Goal: Information Seeking & Learning: Learn about a topic

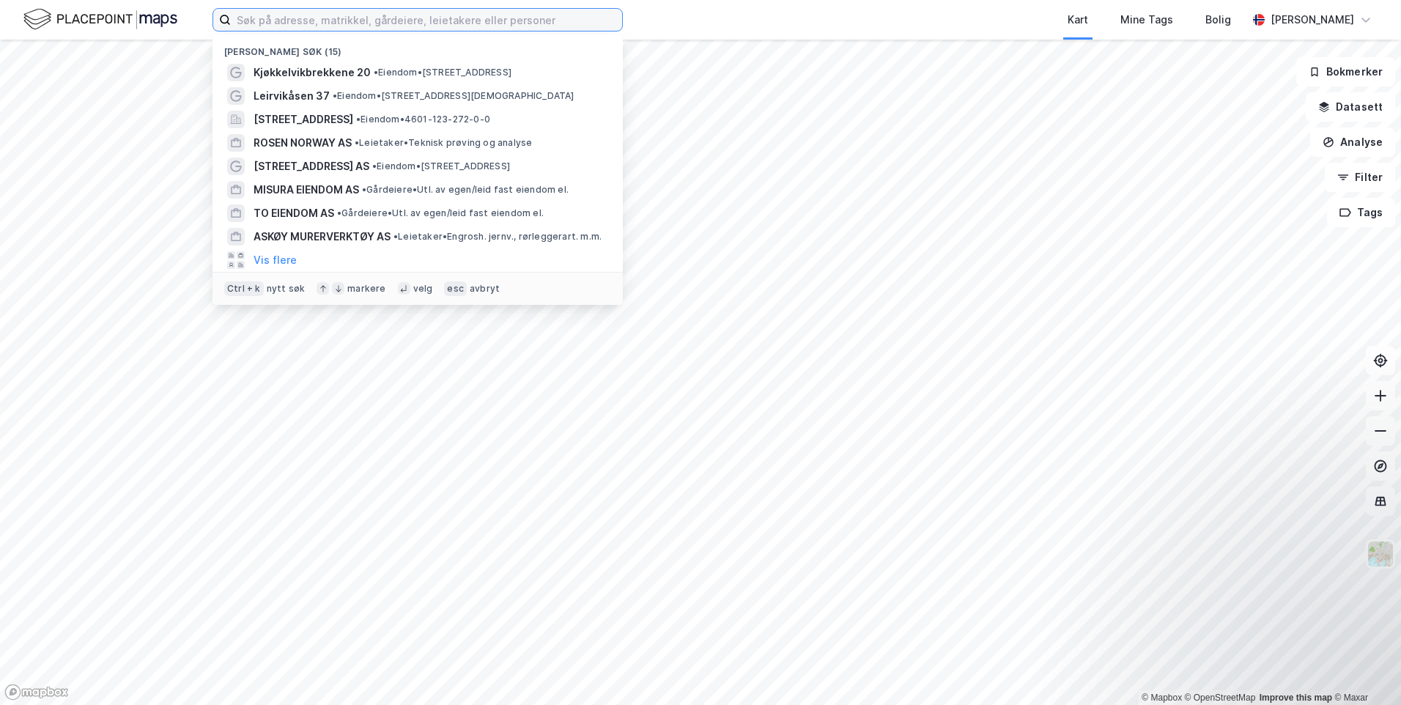
click at [576, 18] on input at bounding box center [426, 20] width 391 height 22
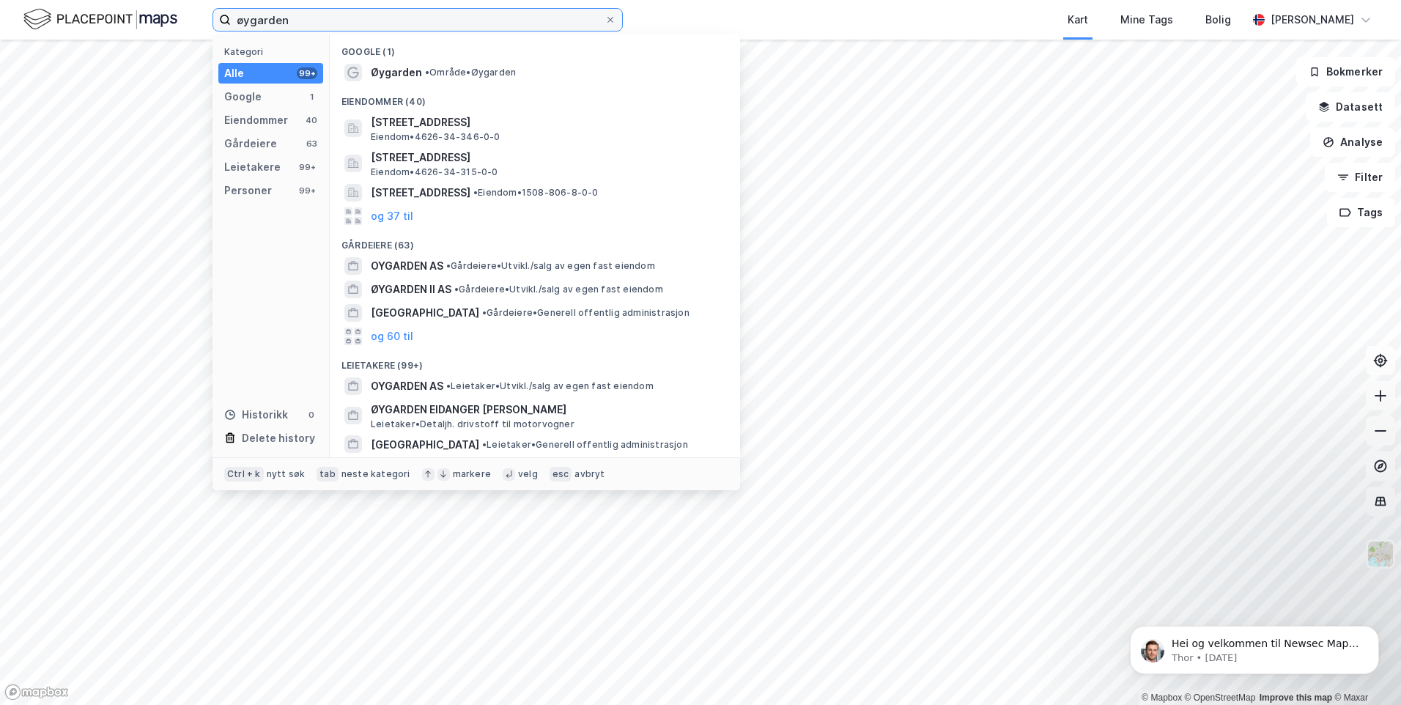
click at [482, 14] on input "øygarden" at bounding box center [418, 20] width 374 height 22
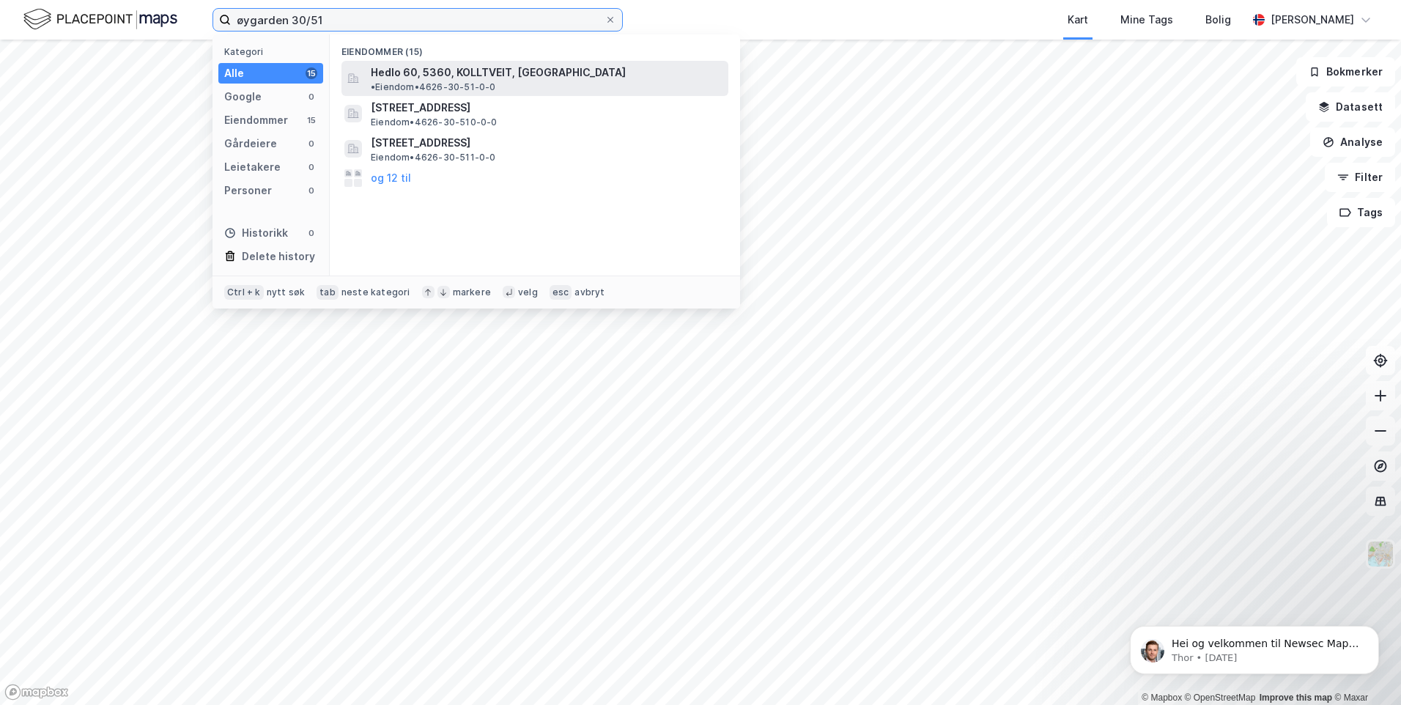
type input "øygarden 30/51"
click at [501, 70] on span "Hedlo 60, 5360, KOLLTVEIT, [GEOGRAPHIC_DATA]" at bounding box center [498, 73] width 255 height 18
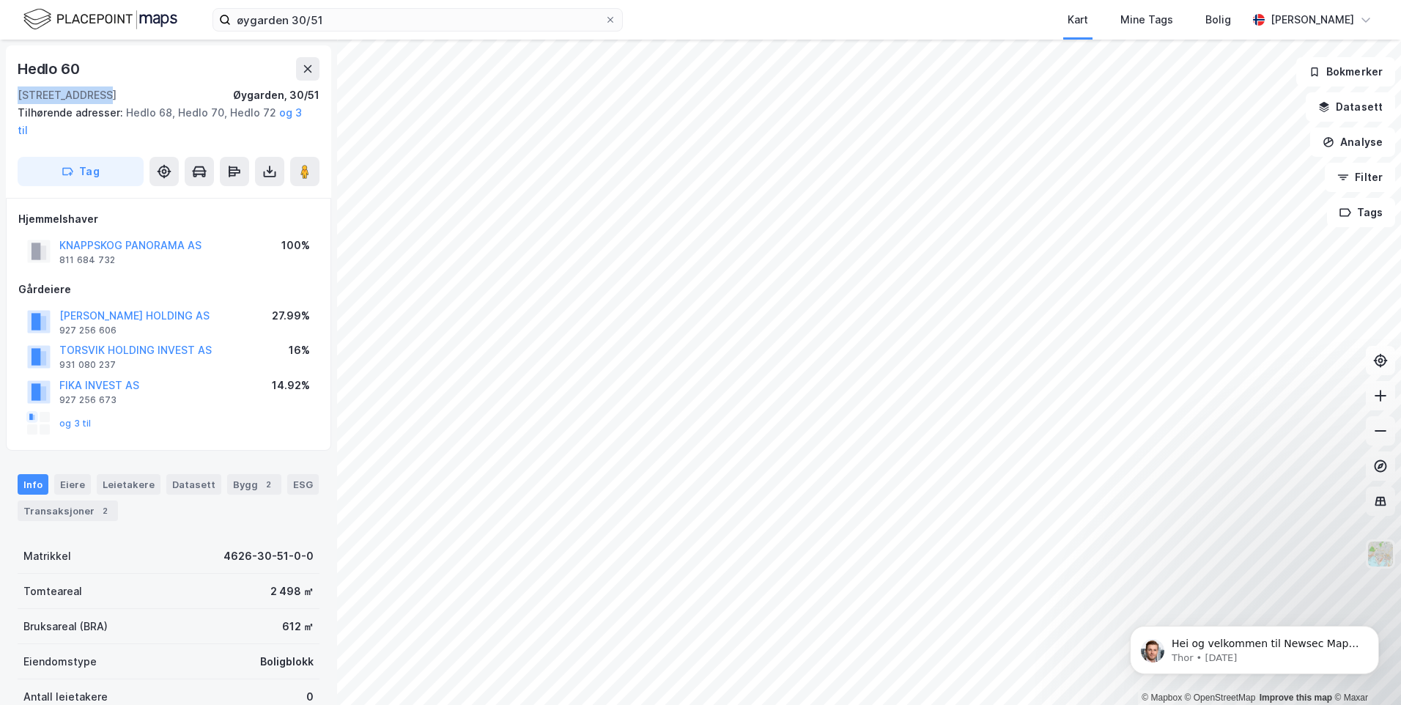
drag, startPoint x: 16, startPoint y: 95, endPoint x: 86, endPoint y: 97, distance: 70.4
click at [86, 97] on div "Hedlo 60 5360, Kolltveit, [GEOGRAPHIC_DATA], 30/51 Tilhørende adresser: [GEOGRA…" at bounding box center [168, 121] width 325 height 152
copy div "5360, Kolltvei"
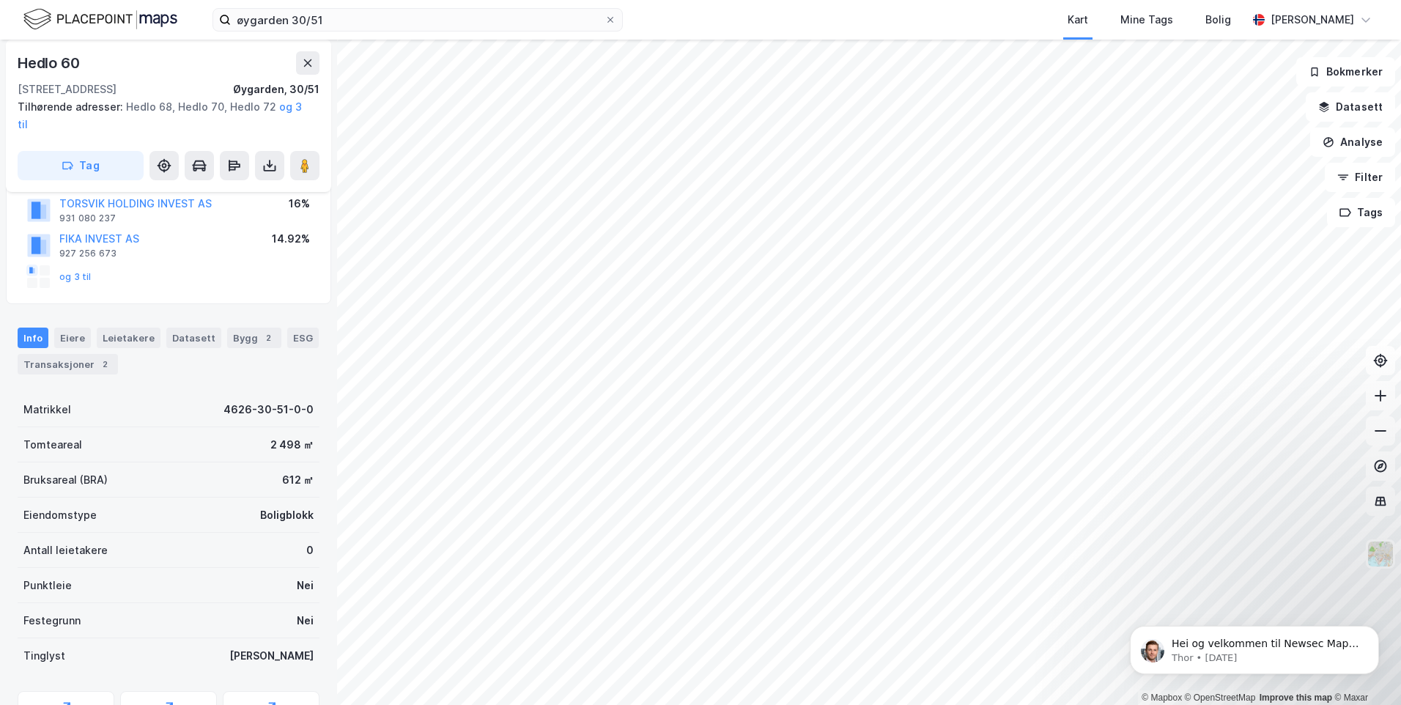
scroll to position [210, 0]
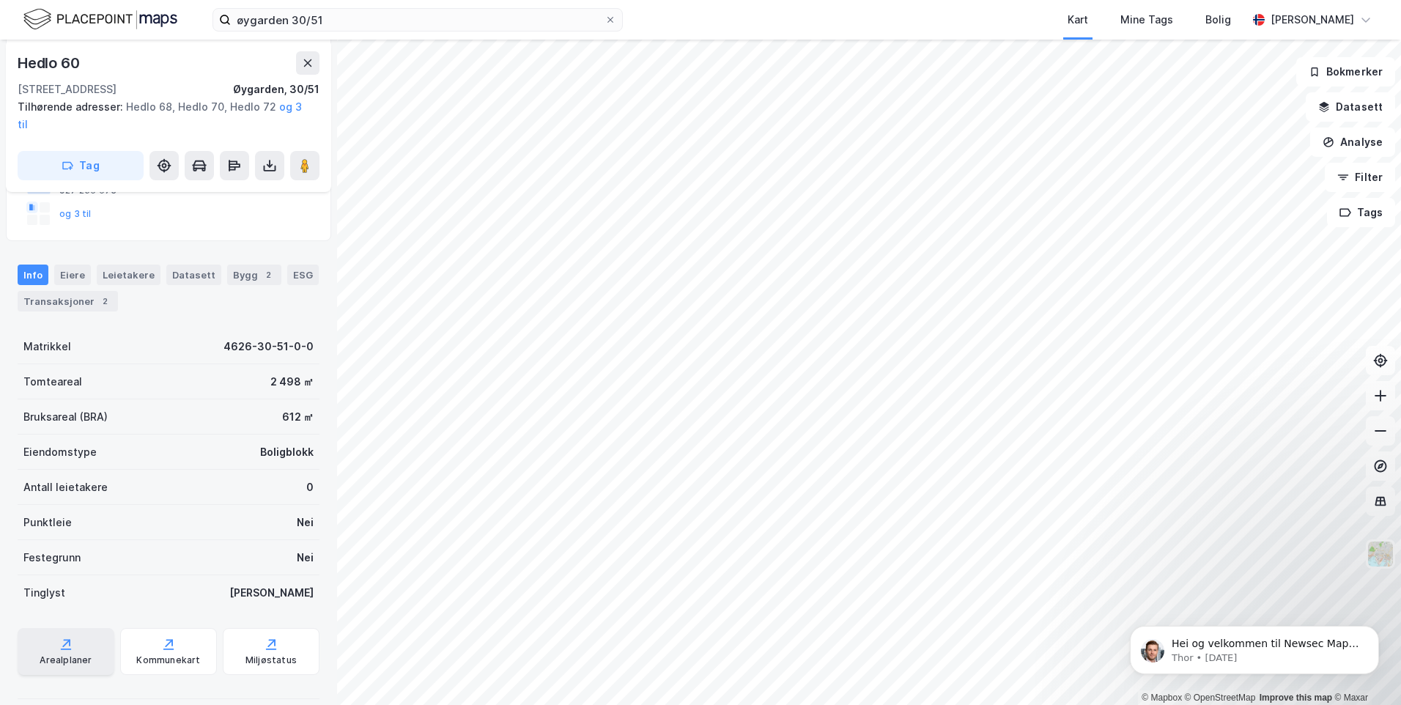
click at [62, 654] on div "Arealplaner" at bounding box center [66, 660] width 52 height 12
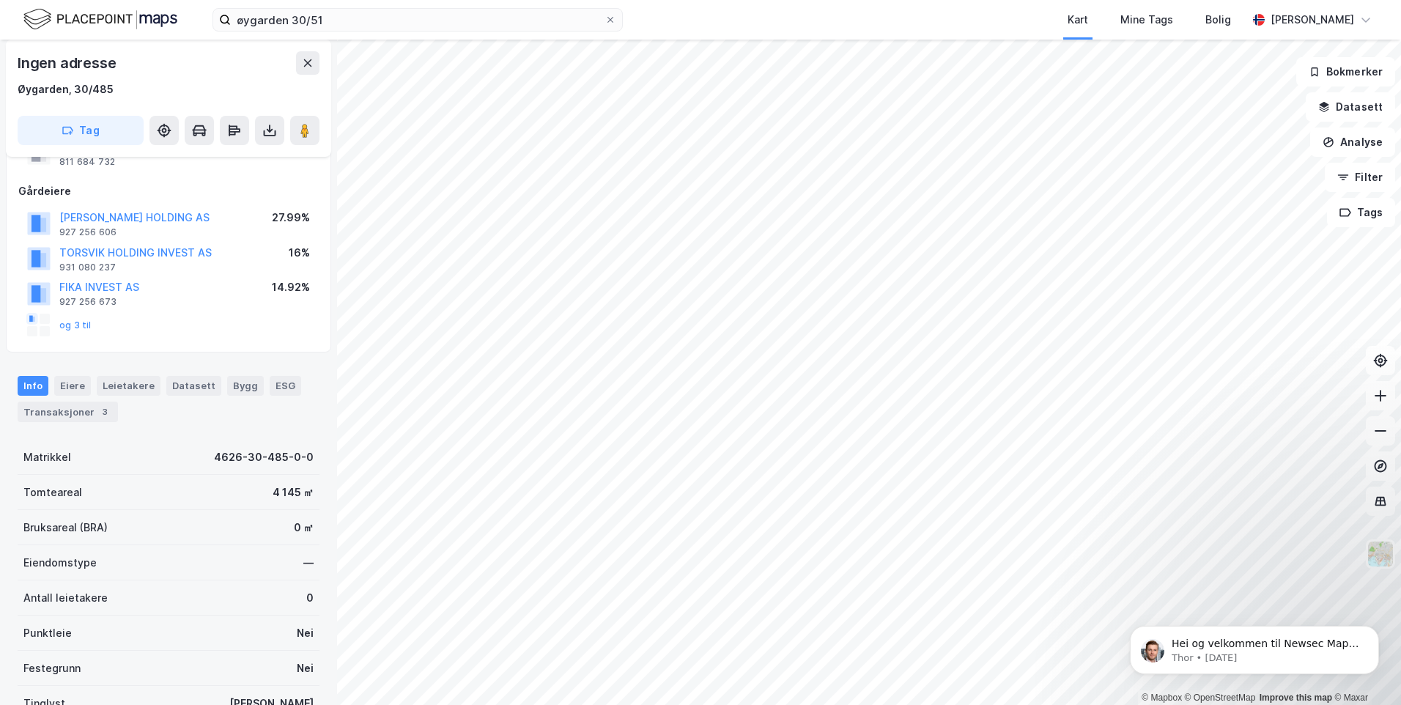
scroll to position [191, 0]
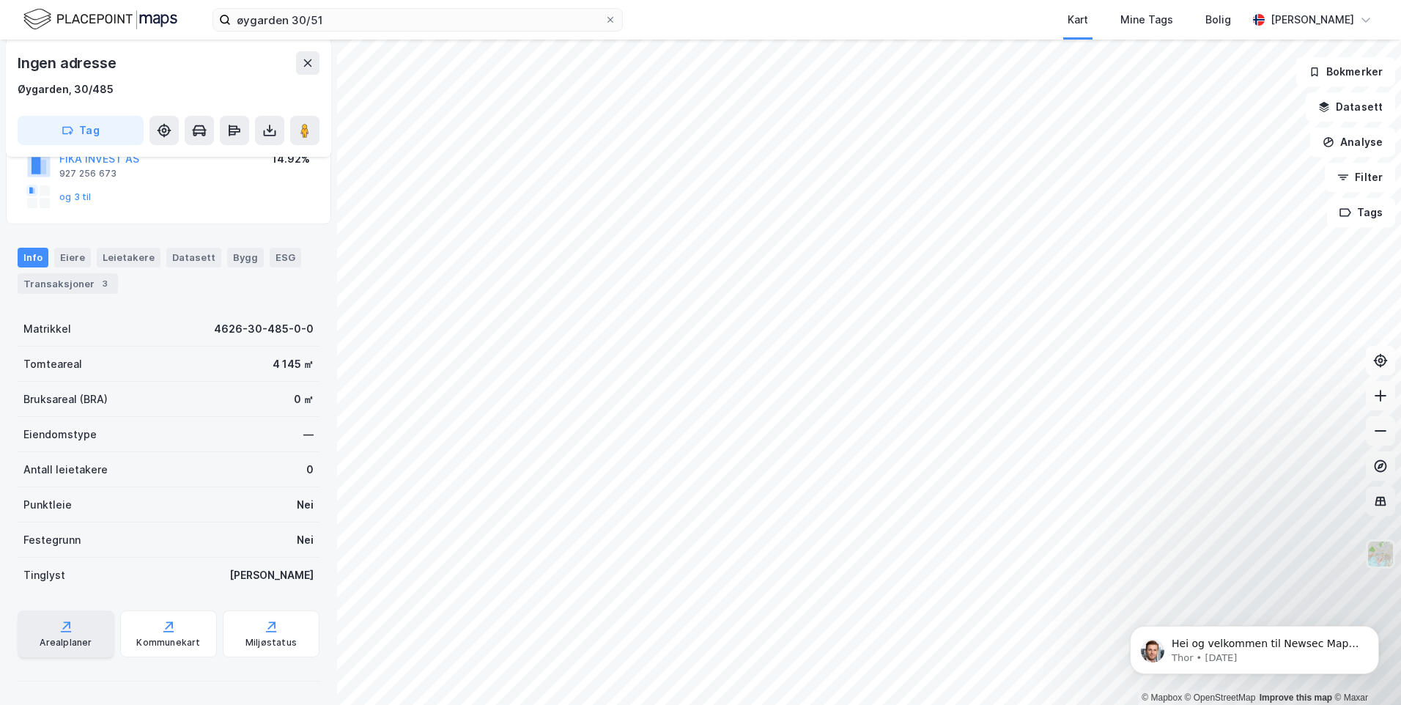
click at [68, 637] on div "Arealplaner" at bounding box center [66, 643] width 52 height 12
